Goal: Task Accomplishment & Management: Use online tool/utility

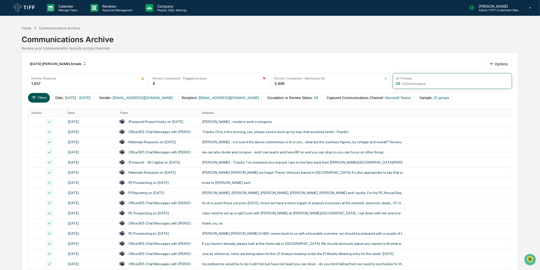
click at [39, 100] on button "Filters" at bounding box center [39, 98] width 22 height 10
click at [53, 65] on div "[DATE] [PERSON_NAME] Emails" at bounding box center [58, 64] width 61 height 8
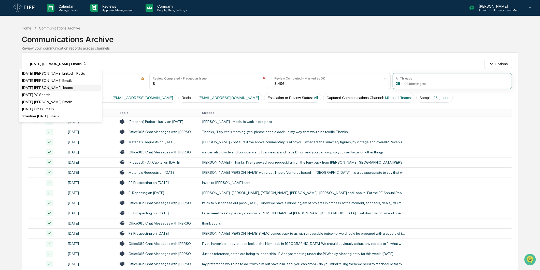
click at [59, 88] on div "[DATE] [PERSON_NAME] Teams" at bounding box center [47, 88] width 51 height 4
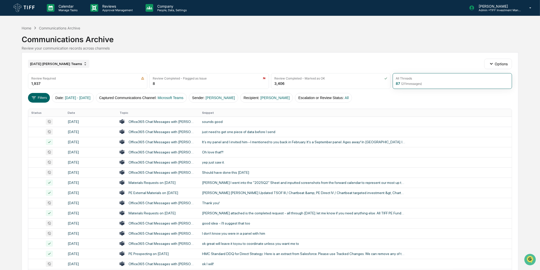
click at [60, 65] on div "[DATE] [PERSON_NAME] Teams" at bounding box center [58, 64] width 61 height 8
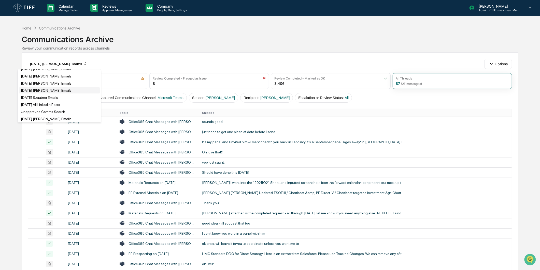
scroll to position [85, 0]
click at [56, 76] on div "[DATE] [PERSON_NAME] Emails" at bounding box center [46, 74] width 51 height 4
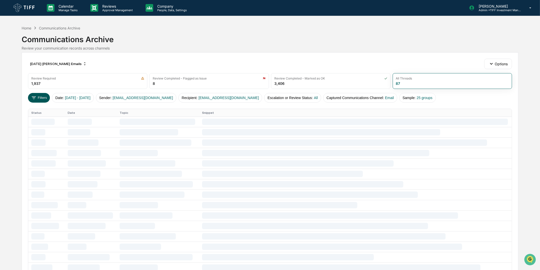
click at [32, 101] on button "Filters" at bounding box center [39, 98] width 22 height 10
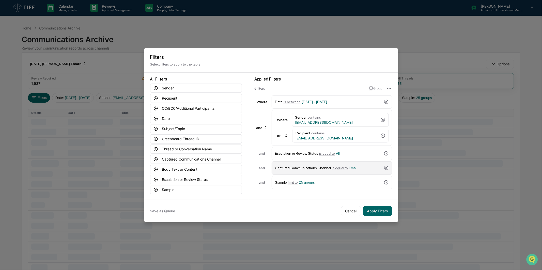
click at [358, 166] on div "Captured Communications Channel is equal to Email" at bounding box center [328, 168] width 107 height 9
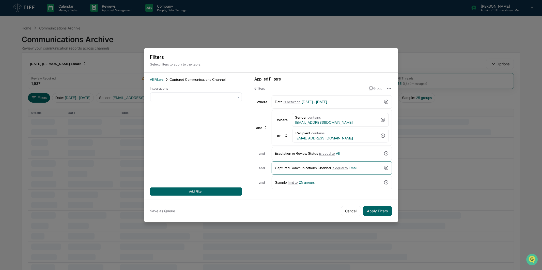
click at [159, 92] on div "Integrations" at bounding box center [196, 94] width 92 height 16
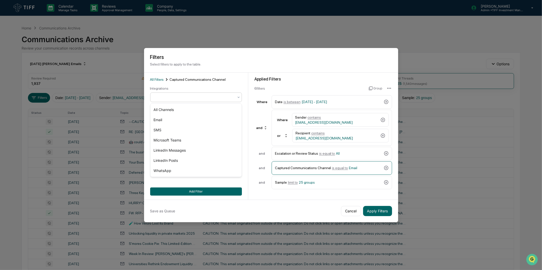
click at [160, 93] on div at bounding box center [196, 98] width 92 height 10
click at [181, 140] on div "Microsoft Teams" at bounding box center [196, 140] width 91 height 10
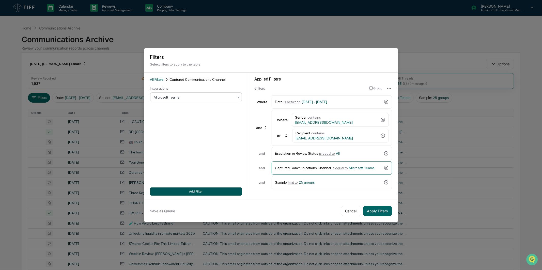
click at [209, 190] on button "Add Filter" at bounding box center [196, 192] width 92 height 8
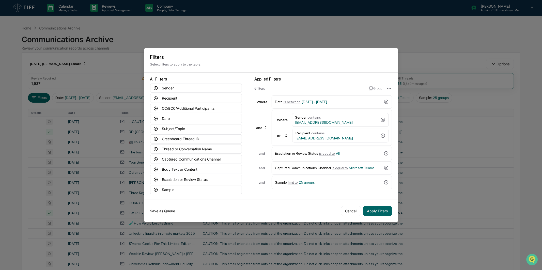
click at [172, 211] on button "Save as Queue" at bounding box center [162, 211] width 25 height 10
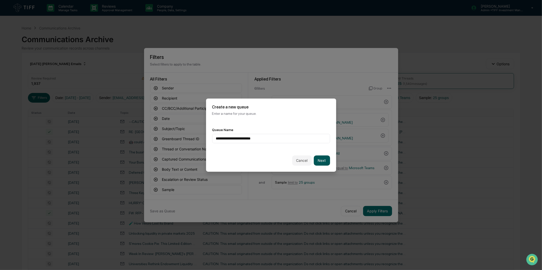
type input "**********"
click at [325, 157] on button "Next" at bounding box center [322, 161] width 16 height 10
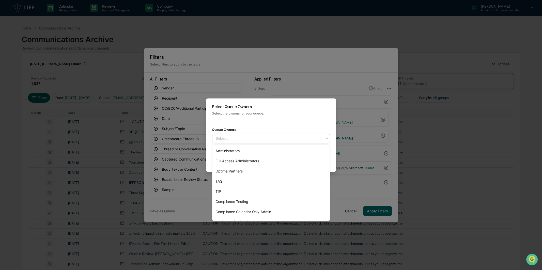
click at [255, 136] on div "Select..." at bounding box center [269, 139] width 111 height 8
click at [245, 171] on div "Optima Partners" at bounding box center [271, 171] width 117 height 10
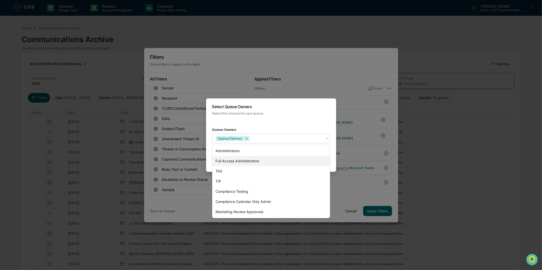
click at [299, 105] on h2 "Select Queue Owners" at bounding box center [271, 107] width 118 height 5
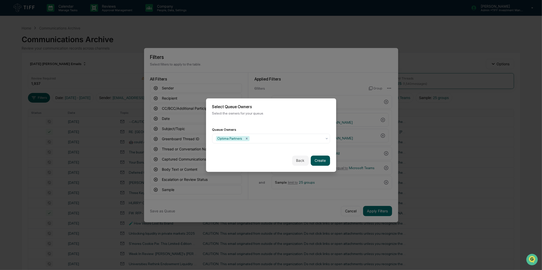
click at [324, 160] on button "Create" at bounding box center [320, 161] width 19 height 10
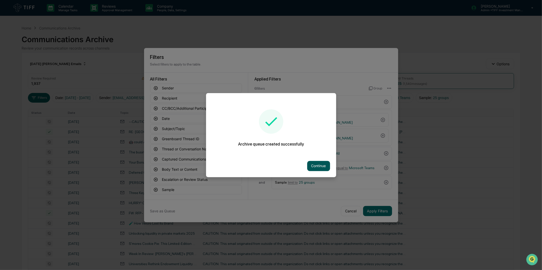
click at [321, 163] on button "Continue" at bounding box center [318, 166] width 23 height 10
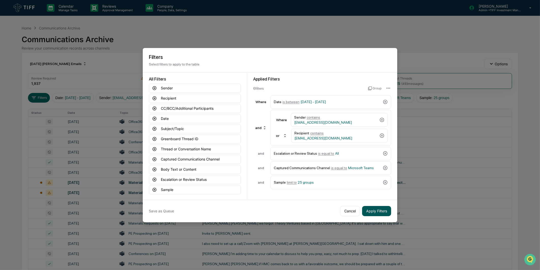
click at [383, 213] on button "Apply Filters" at bounding box center [376, 211] width 29 height 10
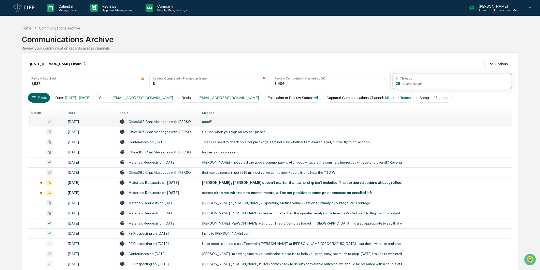
click at [211, 121] on div "good!!!" at bounding box center [303, 122] width 203 height 4
click at [4, 68] on div "Calendar Manage Tasks Reviews Approval Management Company People, Data, Setting…" at bounding box center [270, 200] width 540 height 400
click at [207, 116] on th "Snippet" at bounding box center [355, 113] width 313 height 8
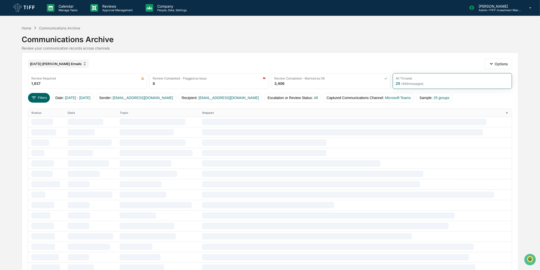
click at [62, 64] on div "[DATE] [PERSON_NAME] Emails" at bounding box center [58, 64] width 61 height 8
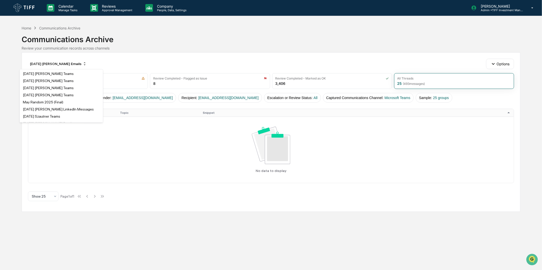
scroll to position [198, 0]
click at [65, 92] on div "[DATE] [PERSON_NAME] Teams" at bounding box center [48, 89] width 51 height 4
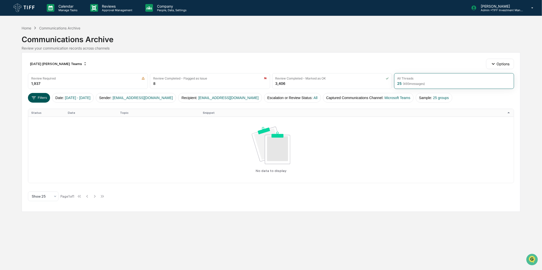
click at [45, 99] on button "Filters" at bounding box center [39, 98] width 22 height 10
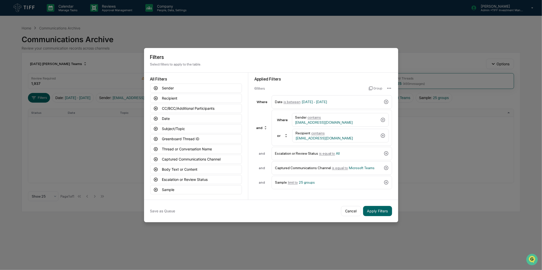
click at [384, 222] on div "Save as Queue Cancel Apply Filters" at bounding box center [271, 211] width 254 height 23
click at [383, 215] on button "Apply Filters" at bounding box center [377, 211] width 29 height 10
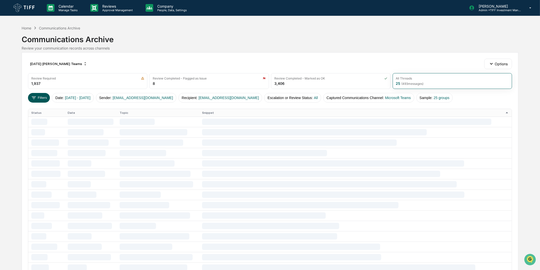
click at [38, 94] on button "Filters" at bounding box center [39, 98] width 22 height 10
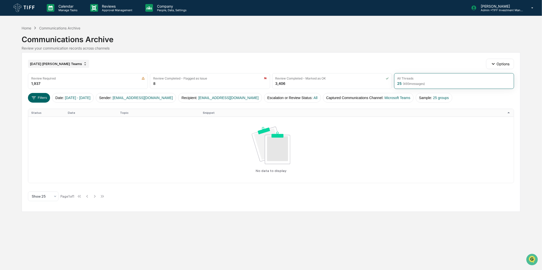
click at [52, 61] on div "[DATE] [PERSON_NAME] Teams" at bounding box center [58, 64] width 61 height 8
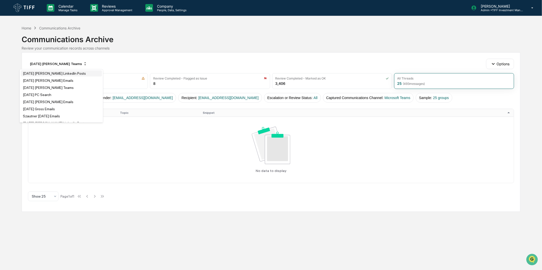
click at [55, 73] on div "[DATE] [PERSON_NAME] LinkedIn Posts" at bounding box center [54, 73] width 63 height 4
